Goal: Task Accomplishment & Management: Complete application form

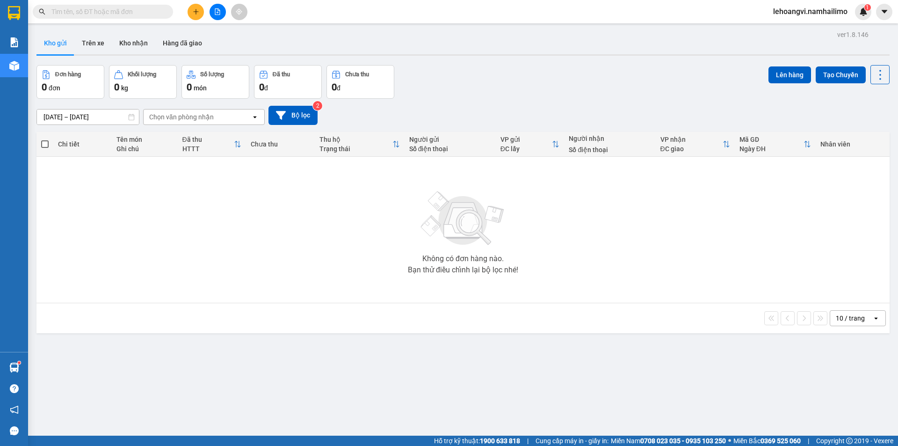
click at [204, 11] on div at bounding box center [217, 12] width 70 height 16
click at [199, 11] on button at bounding box center [196, 12] width 16 height 16
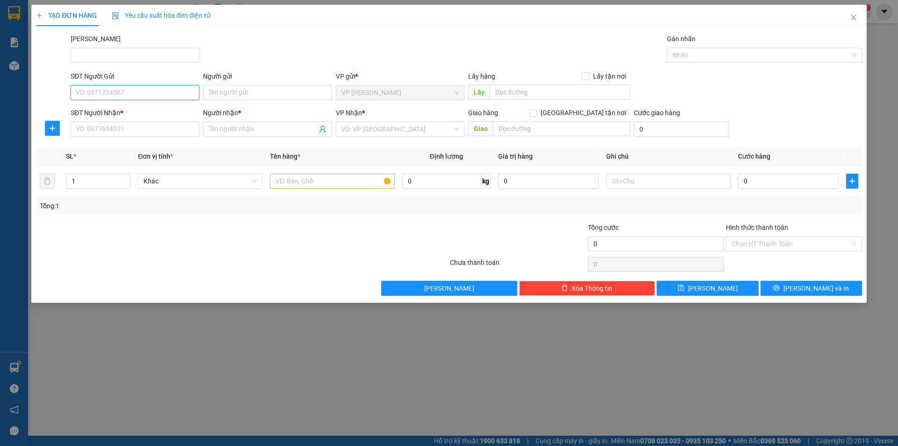
click at [122, 94] on input "SĐT Người Gửi" at bounding box center [135, 92] width 129 height 15
type input "0947744344"
click at [162, 113] on div "0947744344 - CHỊ HIỀN GHẸ" at bounding box center [134, 111] width 117 height 10
type input "CHỊ HIỀN GHẸ"
type input "0907615028"
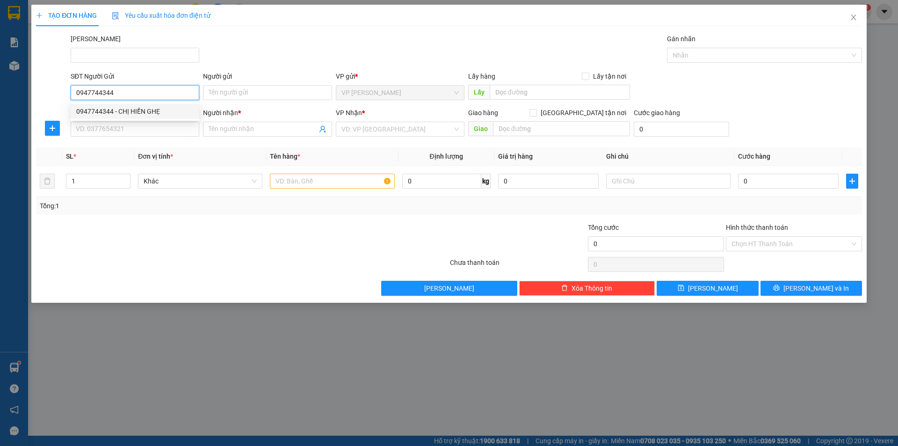
type input "ANH MẠNH"
click at [162, 113] on div "0947744344 - CHỊ HIỀN GHẸ" at bounding box center [134, 111] width 117 height 10
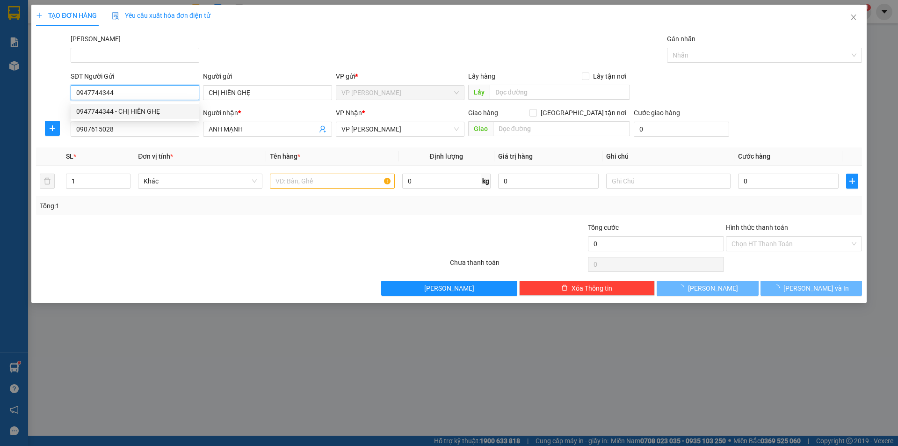
type input "50.000"
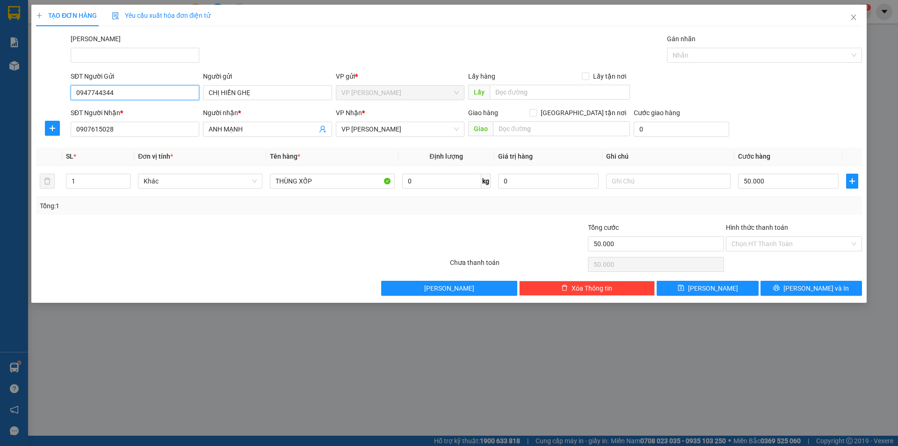
type input "0947744344"
click at [260, 258] on div at bounding box center [242, 264] width 414 height 19
click at [785, 185] on input "50.000" at bounding box center [788, 181] width 101 height 15
click at [264, 223] on div at bounding box center [173, 238] width 276 height 33
click at [158, 97] on input "0947744344" at bounding box center [135, 92] width 129 height 15
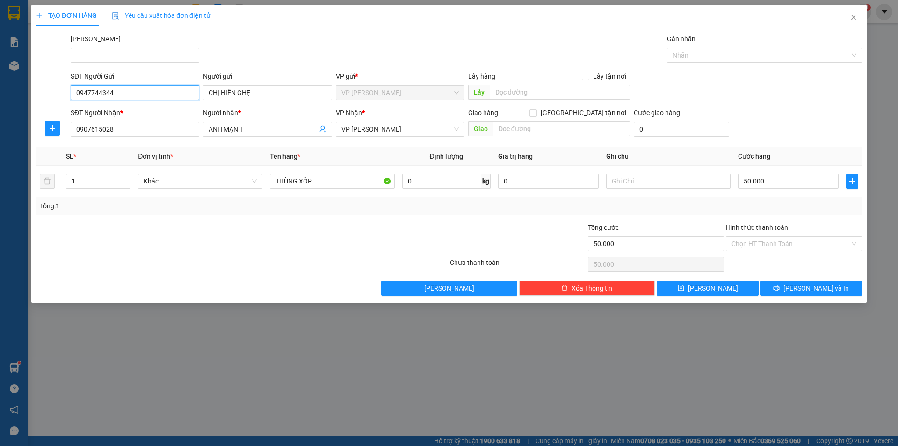
click at [158, 97] on input "0947744344" at bounding box center [135, 92] width 129 height 15
click at [114, 227] on div at bounding box center [173, 238] width 276 height 33
click at [140, 122] on input "0907615028" at bounding box center [135, 129] width 129 height 15
paste input "47744344"
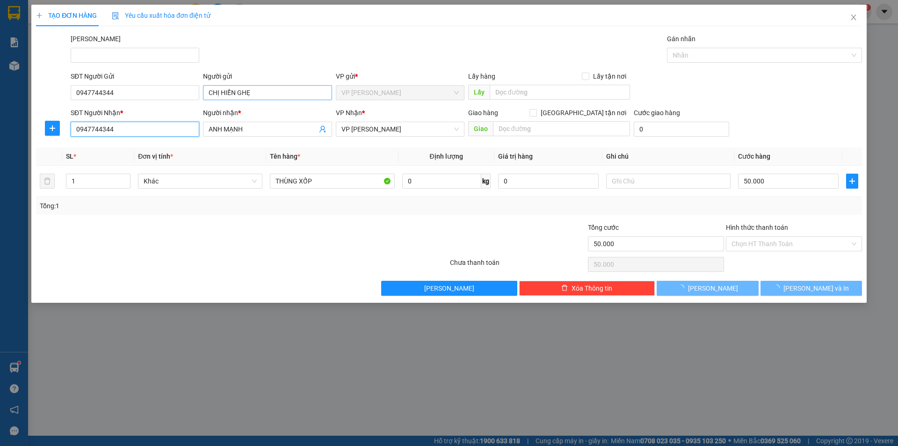
type input "0947744344"
click at [266, 87] on input "CHỊ HIỀN GHẸ" at bounding box center [267, 92] width 129 height 15
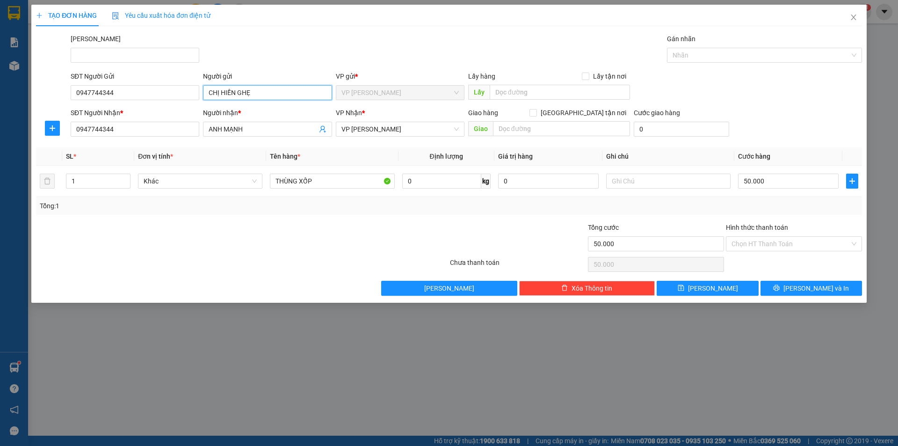
click at [266, 87] on input "CHỊ HIỀN GHẸ" at bounding box center [267, 92] width 129 height 15
click at [278, 124] on input "ANH MẠNH" at bounding box center [263, 129] width 108 height 10
click at [277, 124] on input "ANH MẠNH" at bounding box center [263, 129] width 108 height 10
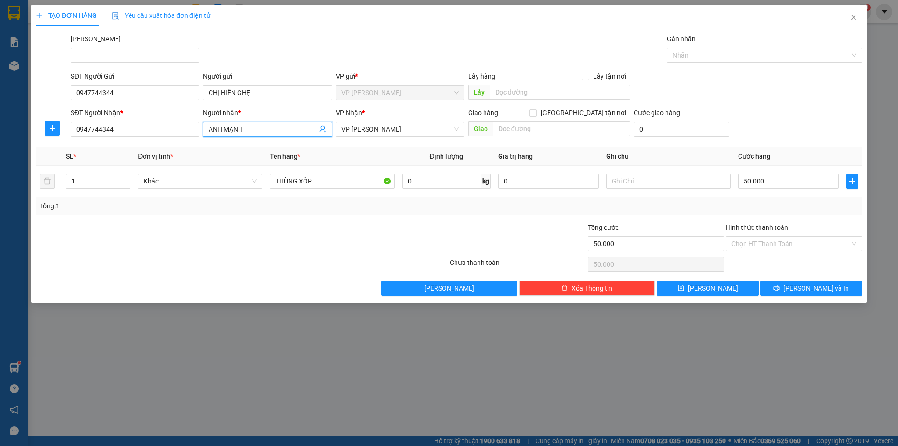
click at [277, 124] on input "ANH MẠNH" at bounding box center [263, 129] width 108 height 10
paste input "CHỊ HIỀN GHẸ"
type input "CHỊ HIỀN GHẸ"
click at [261, 236] on div at bounding box center [173, 238] width 276 height 33
drag, startPoint x: 810, startPoint y: 294, endPoint x: 810, endPoint y: 289, distance: 4.7
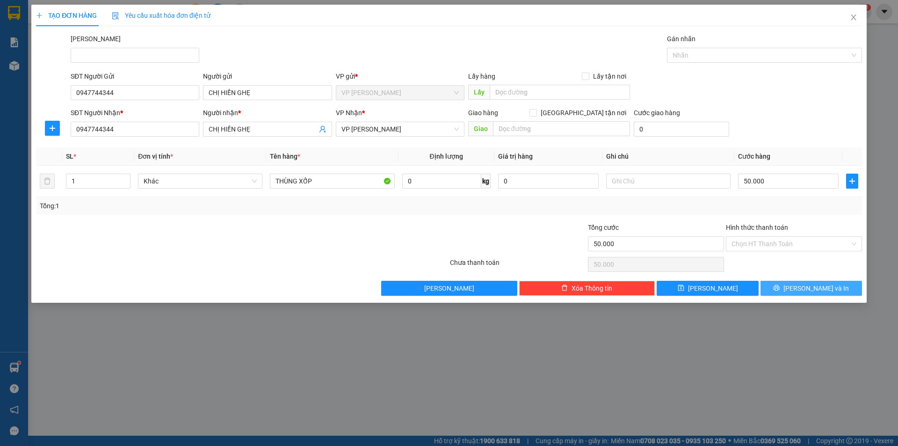
click at [810, 293] on button "[PERSON_NAME] và In" at bounding box center [810, 288] width 101 height 15
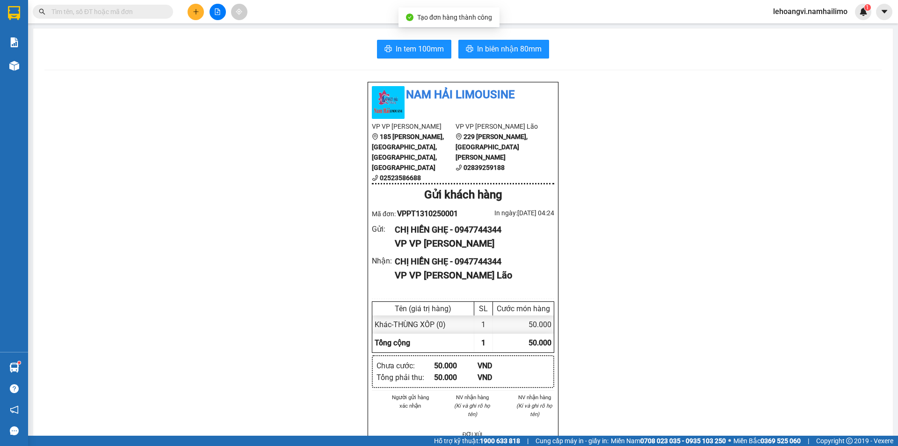
click at [411, 37] on div "In tem 100mm In biên nhận 80mm Nam Hải Limousine VP VP [PERSON_NAME] 185 [PERSO…" at bounding box center [463, 435] width 860 height 813
click at [415, 43] on span "In tem 100mm" at bounding box center [420, 49] width 48 height 12
